Goal: Transaction & Acquisition: Book appointment/travel/reservation

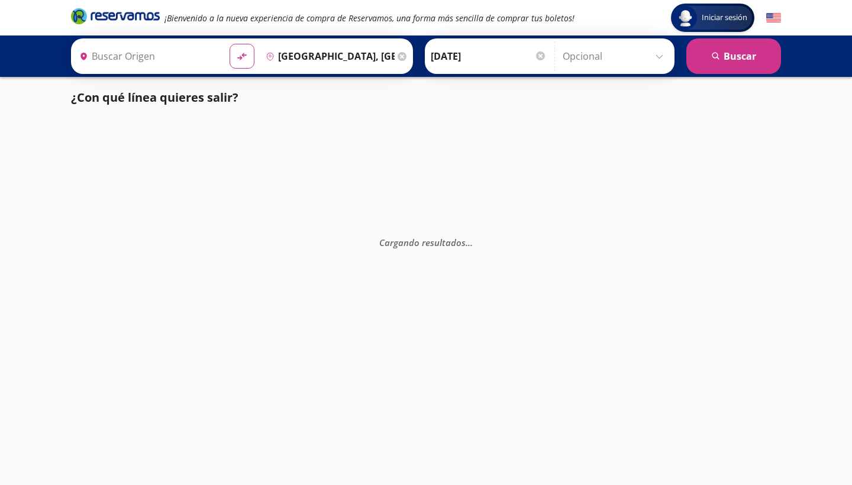
type input "[GEOGRAPHIC_DATA], [GEOGRAPHIC_DATA]"
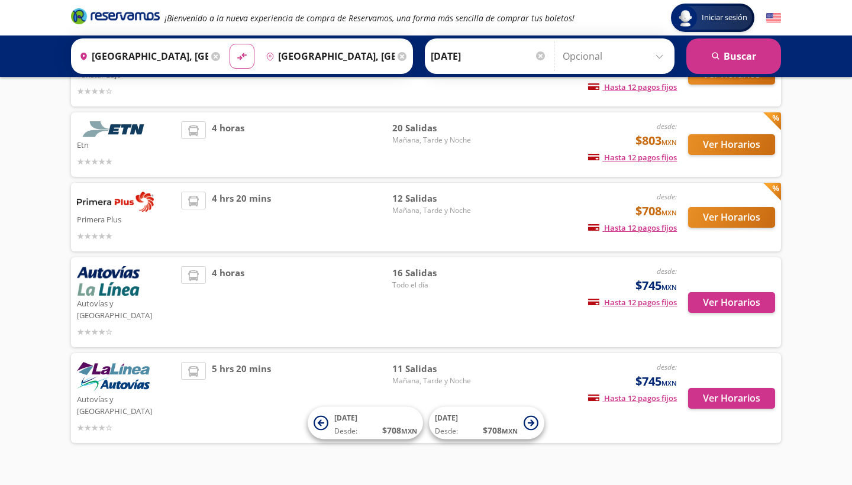
scroll to position [118, 0]
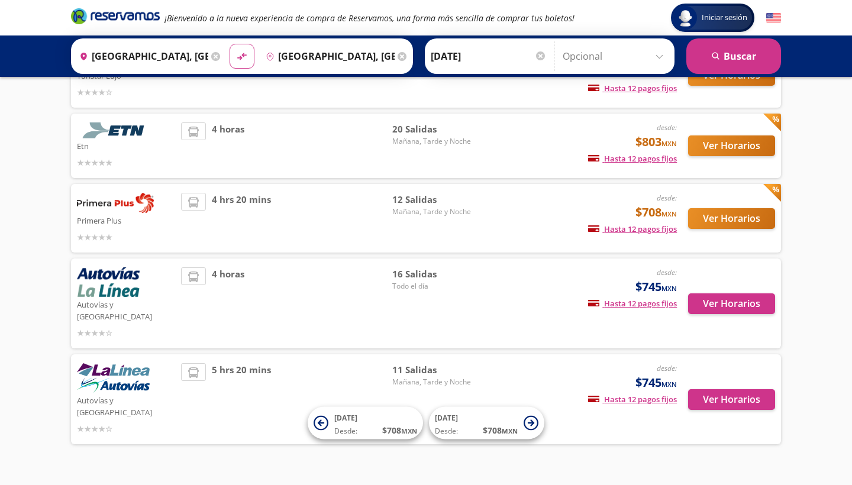
click at [418, 278] on span "16 Salidas" at bounding box center [433, 274] width 83 height 14
click at [104, 272] on img at bounding box center [108, 282] width 63 height 30
click at [744, 294] on button "Ver Horarios" at bounding box center [731, 304] width 87 height 21
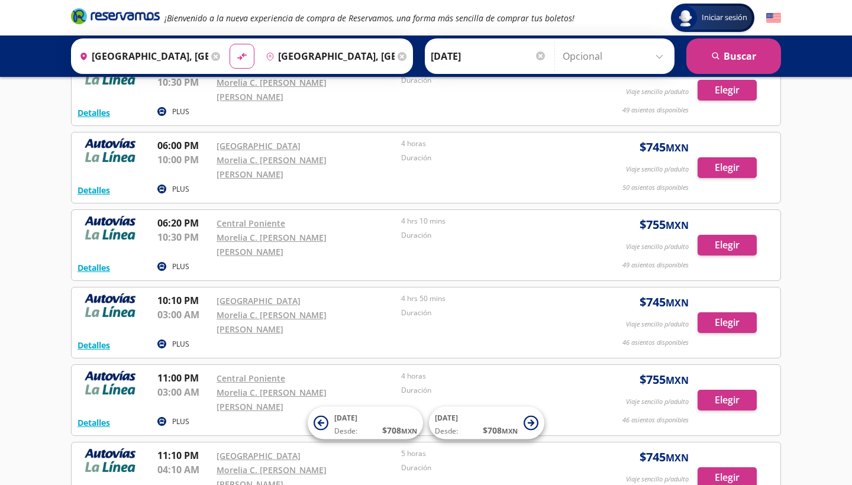
scroll to position [784, 0]
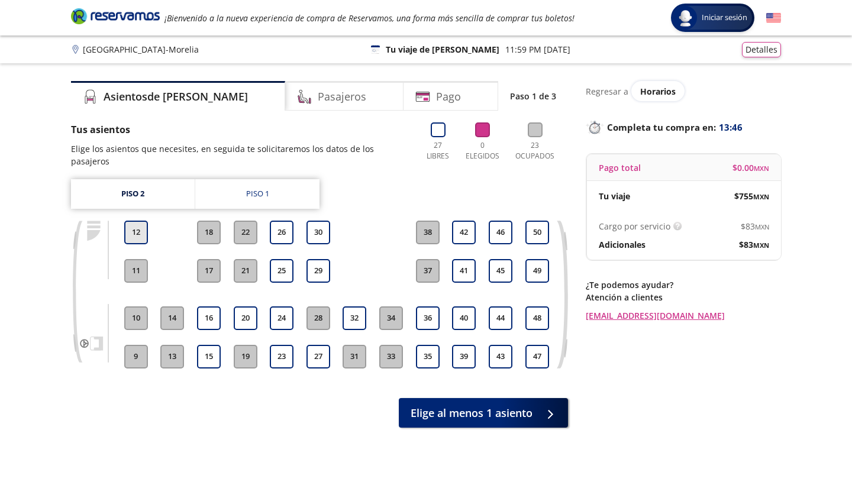
click at [136, 227] on button "12" at bounding box center [136, 233] width 24 height 24
